Goal: Find specific page/section

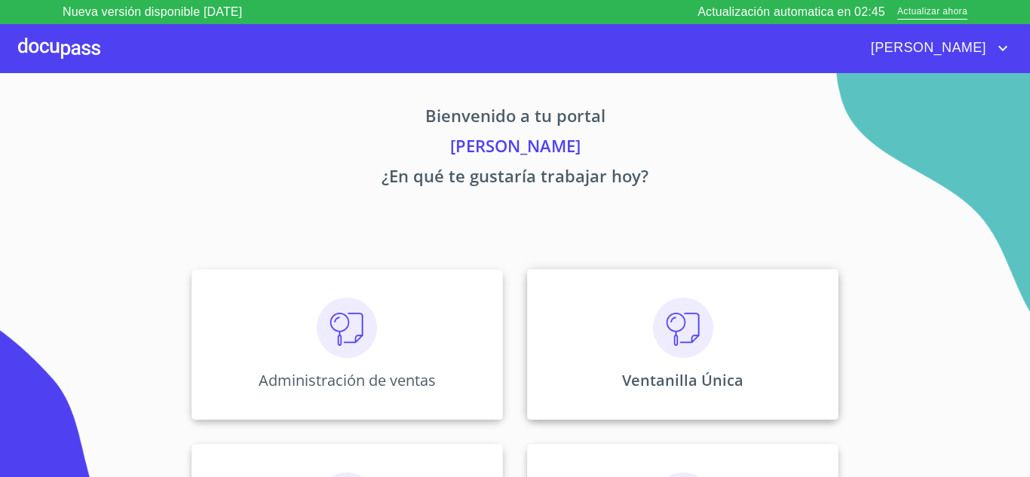
click at [693, 331] on img at bounding box center [683, 328] width 60 height 60
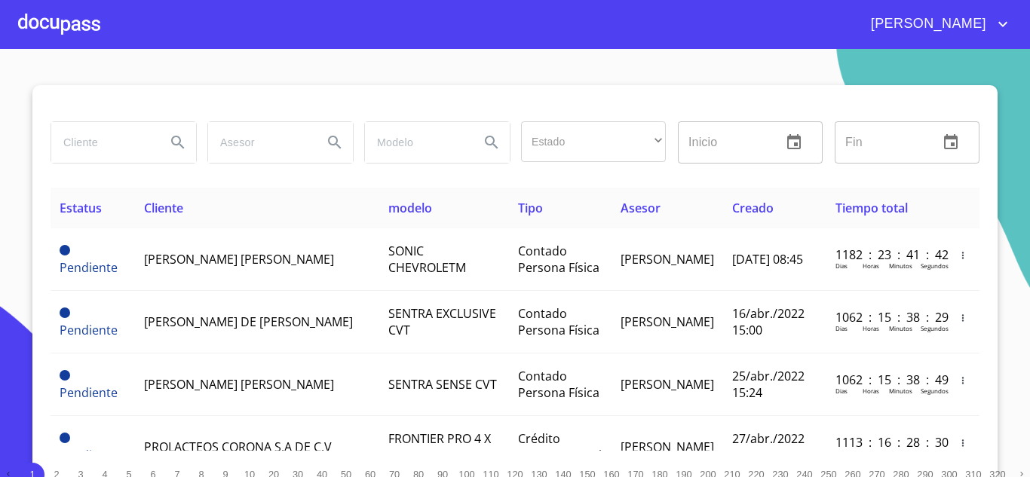
click at [103, 143] on input "search" at bounding box center [102, 142] width 103 height 41
click at [176, 148] on icon "Search" at bounding box center [178, 142] width 18 height 18
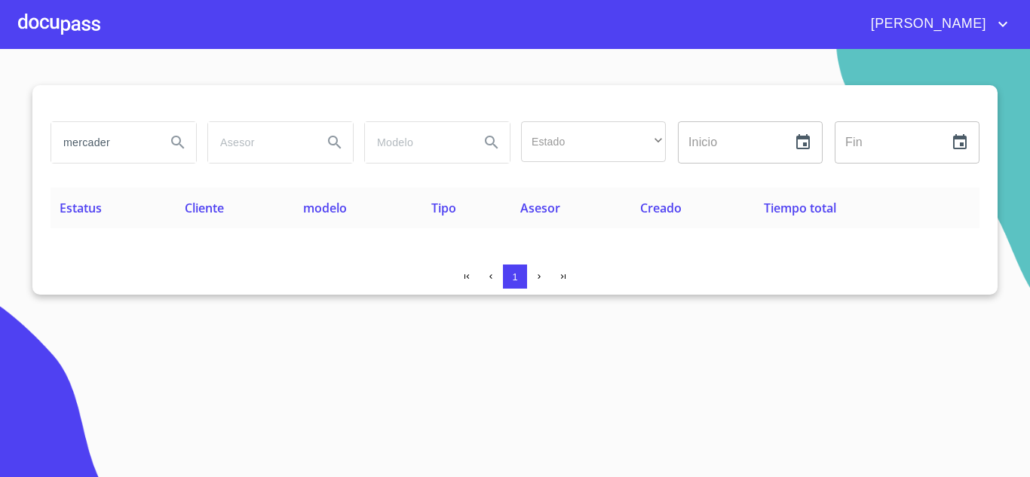
click at [152, 141] on input "mercader" at bounding box center [102, 142] width 103 height 41
type input "m"
type input "financial"
